Goal: Book appointment/travel/reservation

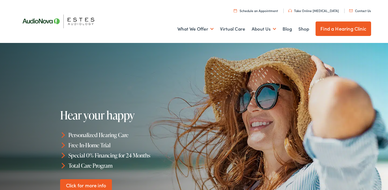
click at [346, 30] on link "Find a Hearing Clinic" at bounding box center [344, 28] width 56 height 14
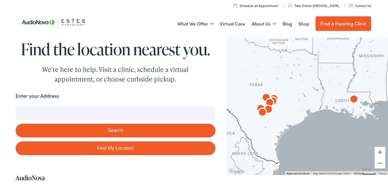
click at [114, 116] on input "Enter your Address" at bounding box center [116, 112] width 200 height 13
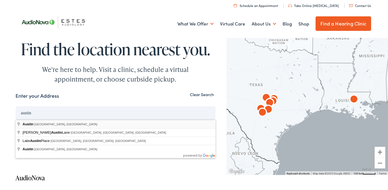
type input "[GEOGRAPHIC_DATA], [GEOGRAPHIC_DATA], [GEOGRAPHIC_DATA]"
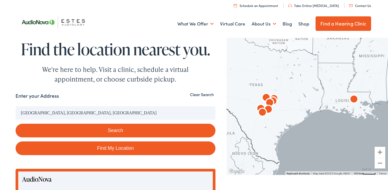
click at [57, 127] on button "Search" at bounding box center [116, 131] width 200 height 14
click at [58, 129] on button "Search" at bounding box center [116, 131] width 200 height 14
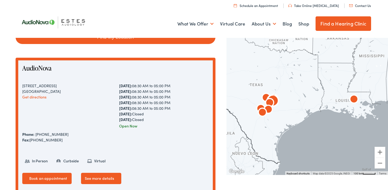
scroll to position [128, 0]
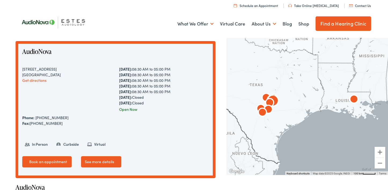
click at [94, 165] on link "See more details" at bounding box center [101, 161] width 40 height 11
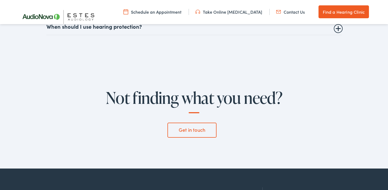
scroll to position [1796, 0]
